Goal: Task Accomplishment & Management: Use online tool/utility

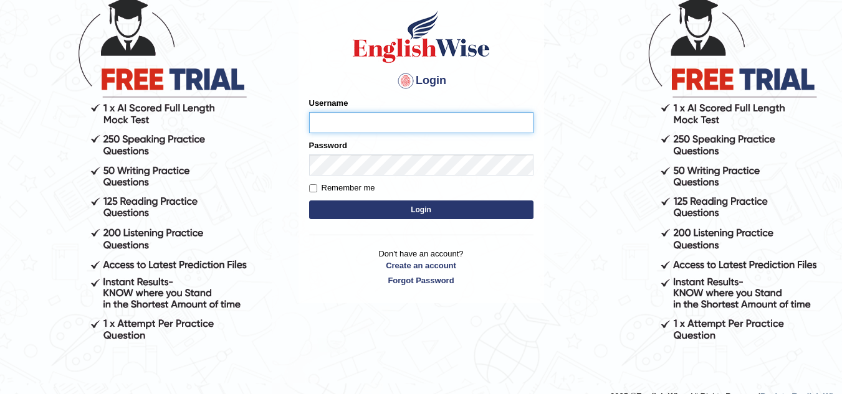
click at [353, 118] on input "Username" at bounding box center [421, 122] width 224 height 21
type input "MitiD"
click at [402, 205] on button "Login" at bounding box center [421, 210] width 224 height 19
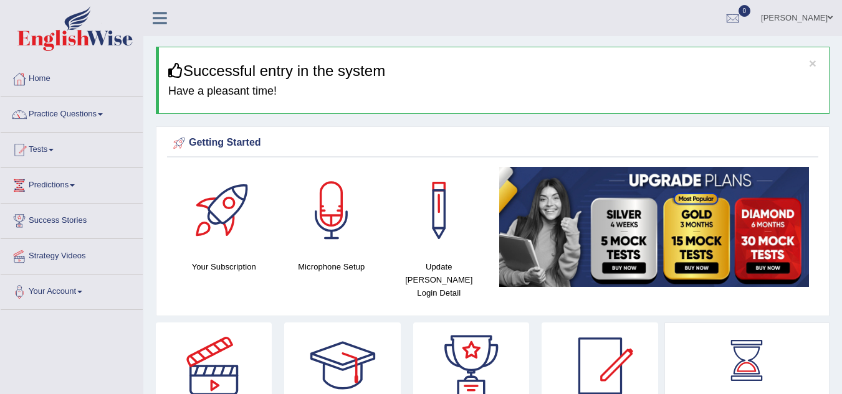
click at [54, 150] on span at bounding box center [51, 150] width 5 height 2
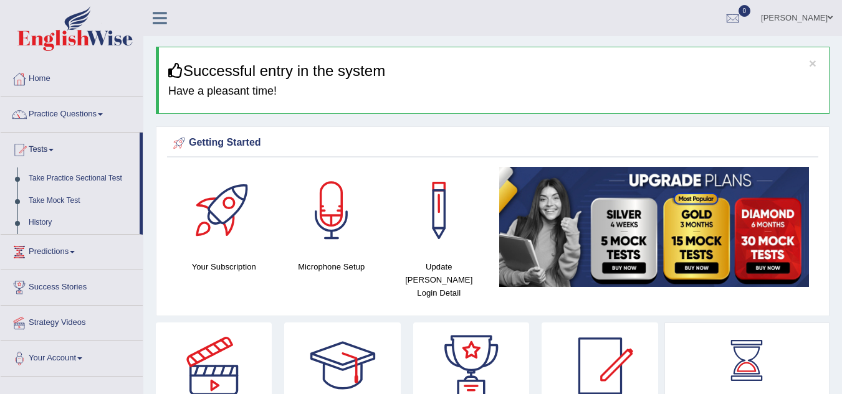
click at [60, 178] on link "Take Practice Sectional Test" at bounding box center [81, 179] width 117 height 22
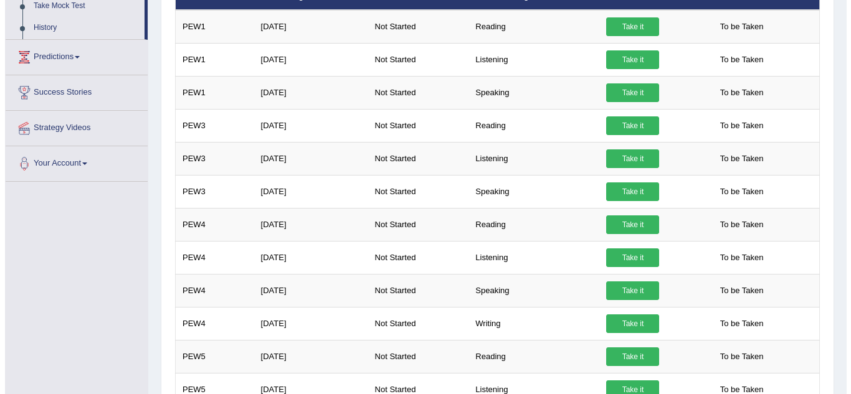
scroll to position [199, 0]
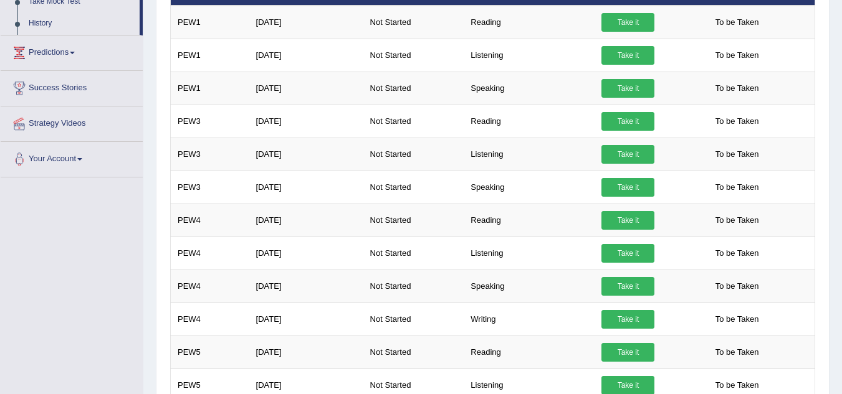
click at [618, 320] on link "Take it" at bounding box center [627, 319] width 53 height 19
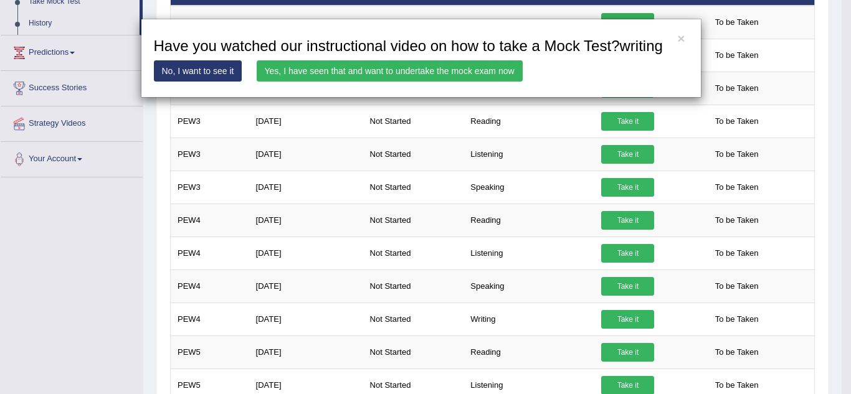
click at [419, 69] on link "Yes, I have seen that and want to undertake the mock exam now" at bounding box center [390, 70] width 266 height 21
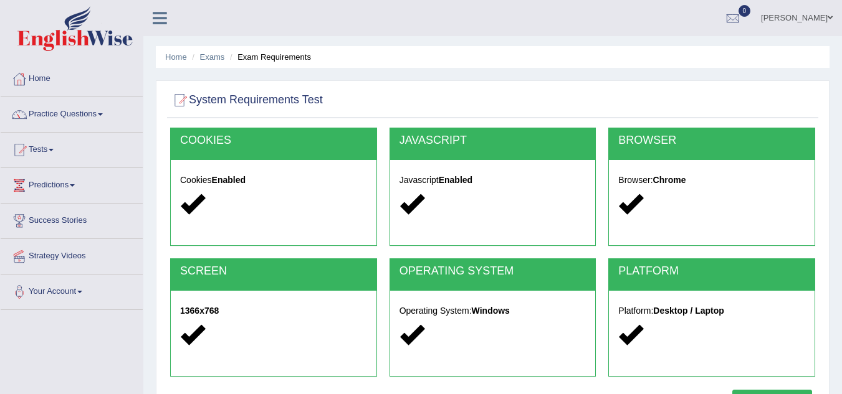
scroll to position [25, 0]
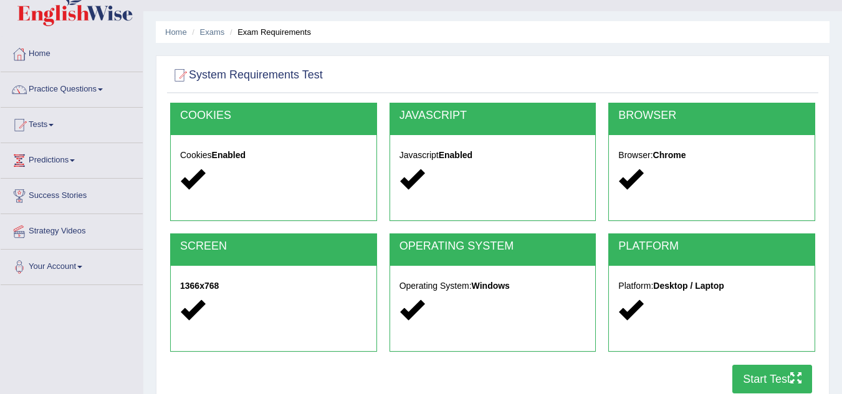
click at [773, 376] on button "Start Test" at bounding box center [772, 379] width 80 height 29
